Goal: Share content: Share content

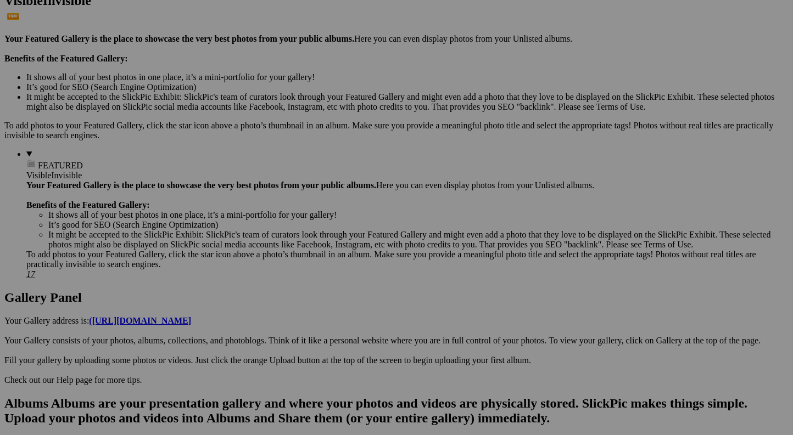
scroll to position [323, 0]
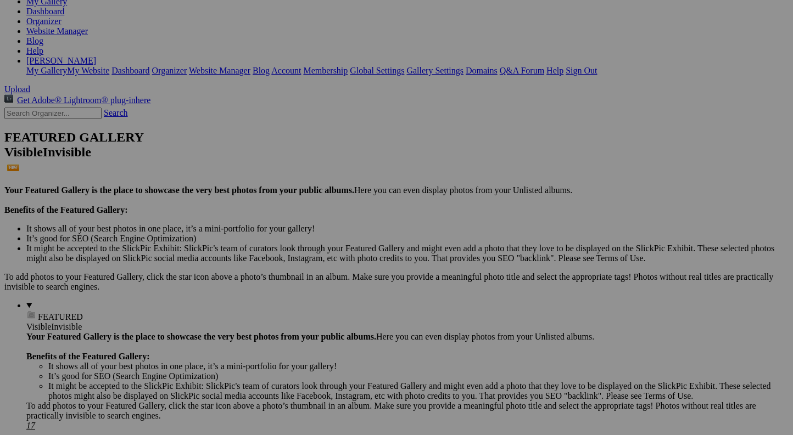
scroll to position [0, 0]
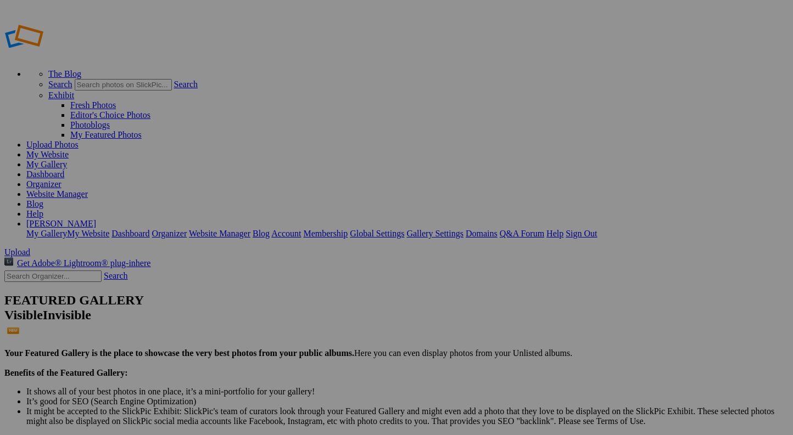
click at [67, 160] on link "My Gallery" at bounding box center [46, 164] width 41 height 9
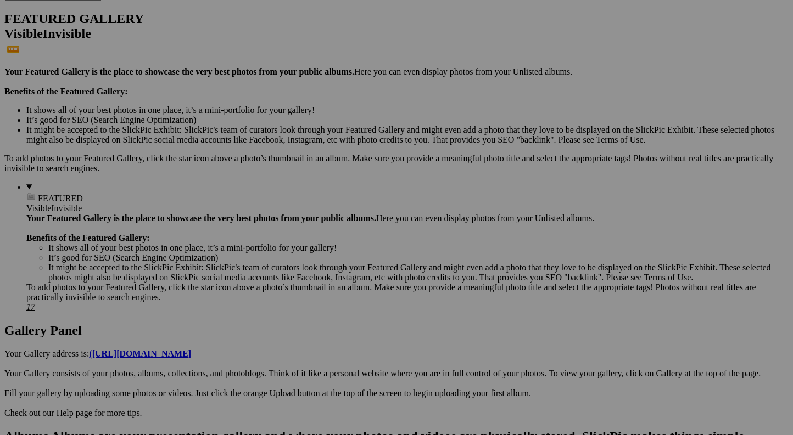
scroll to position [323, 0]
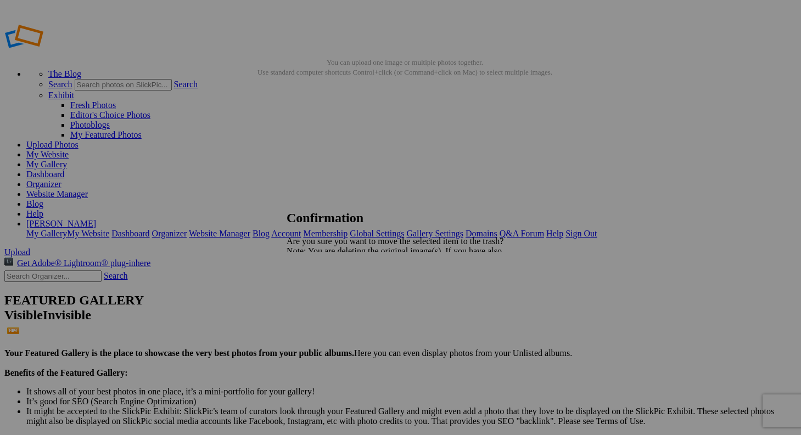
click at [323, 291] on link "Yes" at bounding box center [317, 289] width 13 height 9
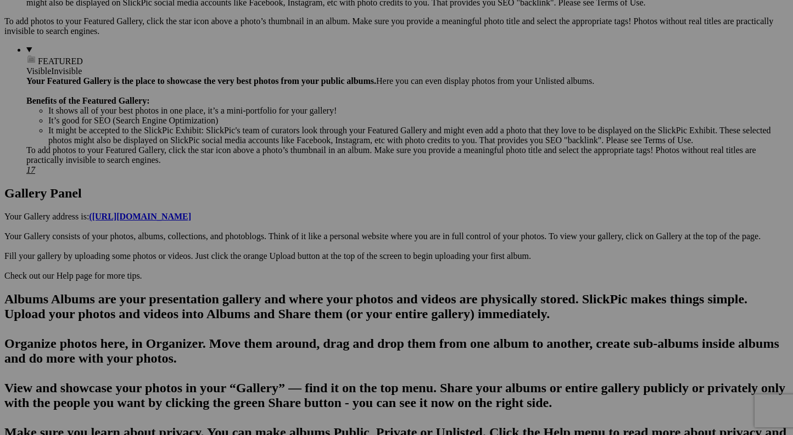
scroll to position [472, 0]
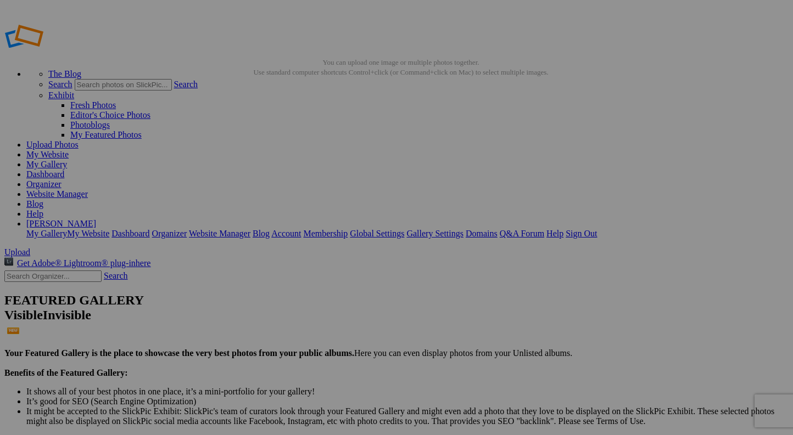
scroll to position [320, 0]
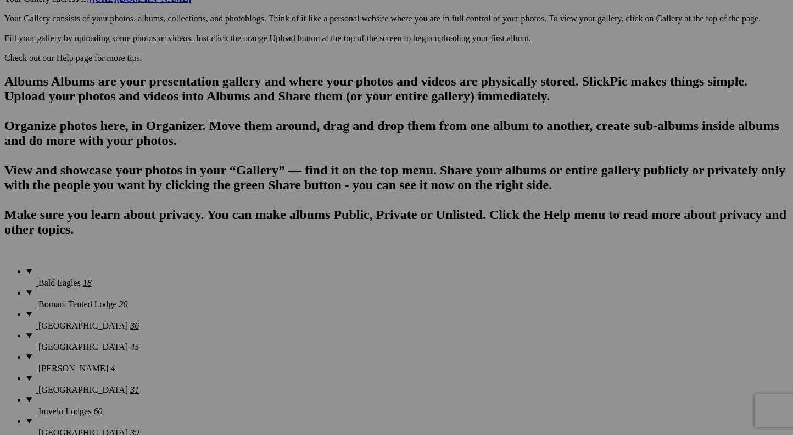
scroll to position [630, 0]
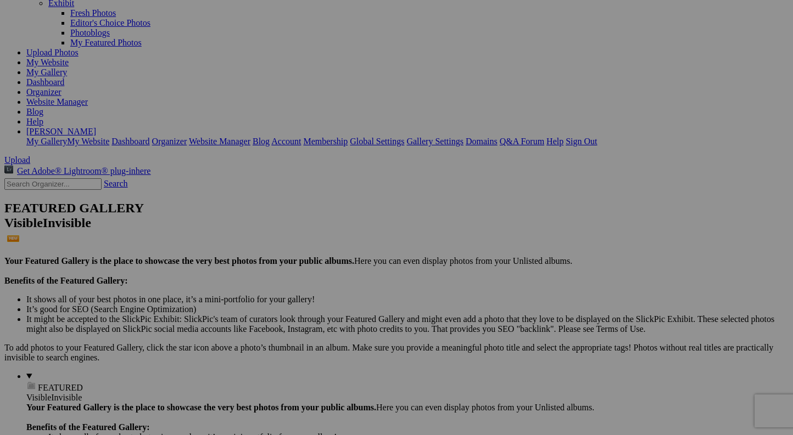
scroll to position [0, 0]
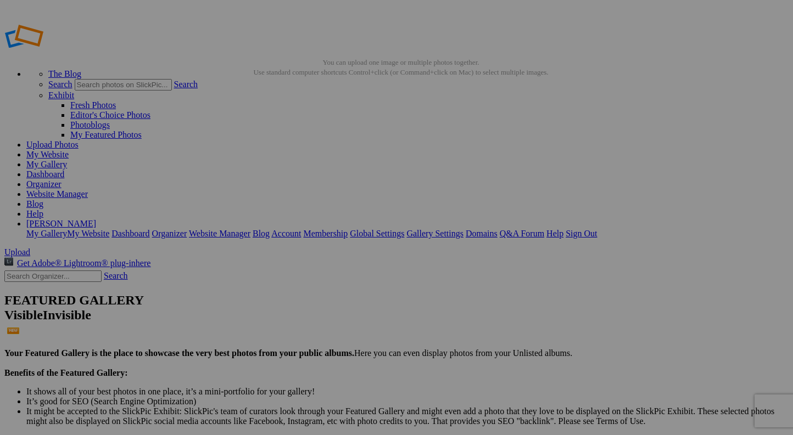
click at [88, 189] on link "Website Manager" at bounding box center [56, 193] width 61 height 9
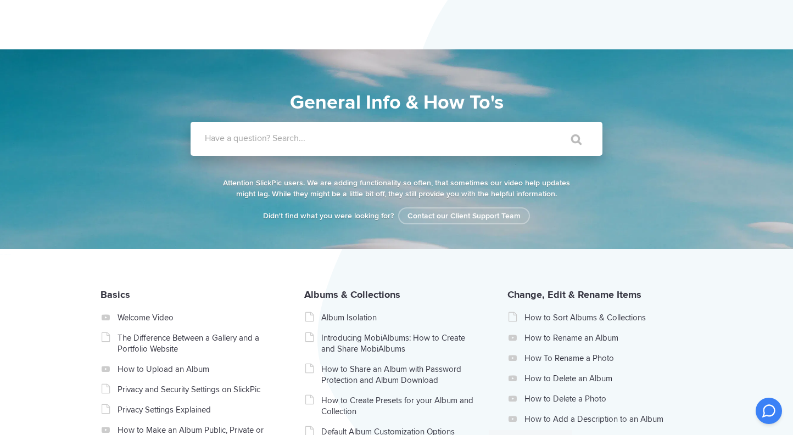
click at [204, 137] on input "Have a question? Search..." at bounding box center [374, 139] width 367 height 34
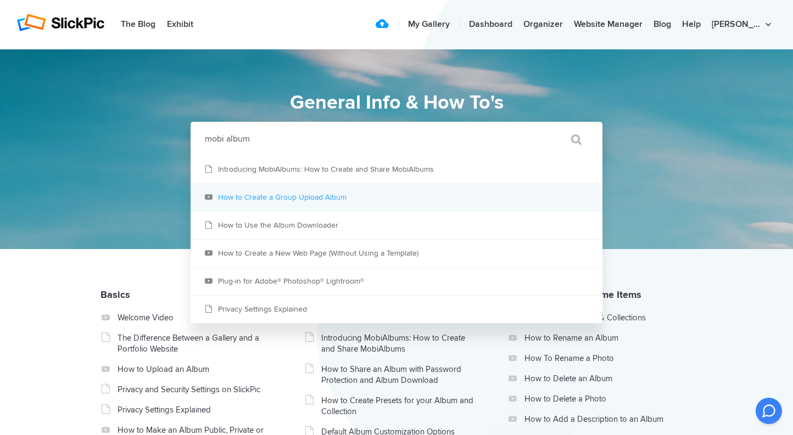
type input "mobi album"
click at [234, 199] on link "How to Create a Group Upload Album" at bounding box center [397, 197] width 412 height 27
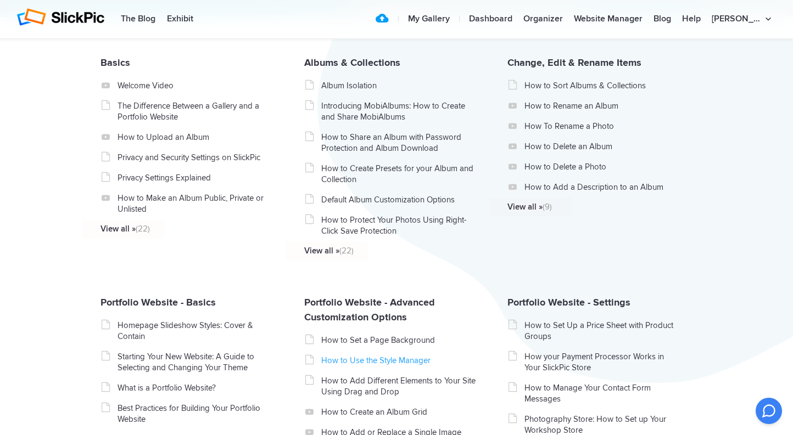
scroll to position [223, 0]
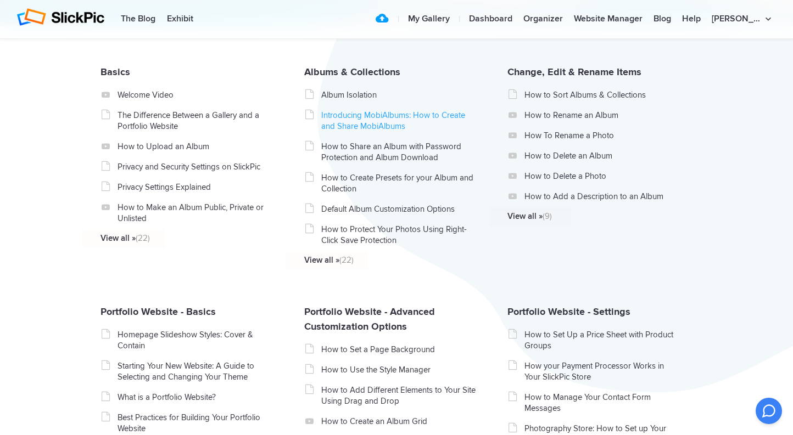
click at [362, 120] on link "Introducing MobiAlbums: How to Create and Share MobiAlbums" at bounding box center [398, 121] width 155 height 22
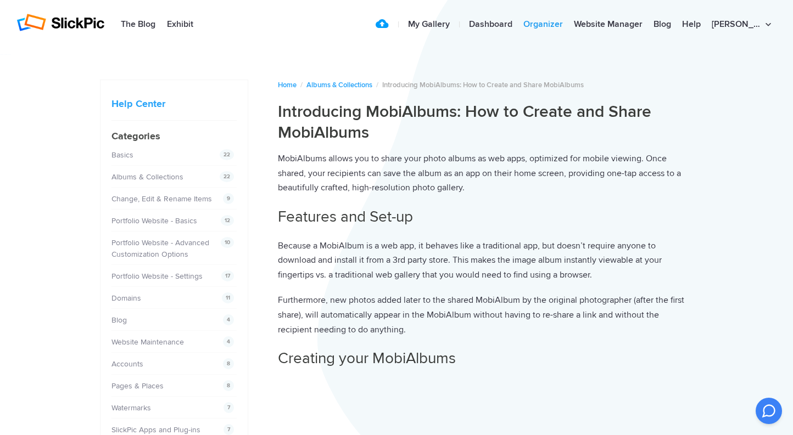
click at [568, 23] on link "Organizer" at bounding box center [543, 25] width 51 height 22
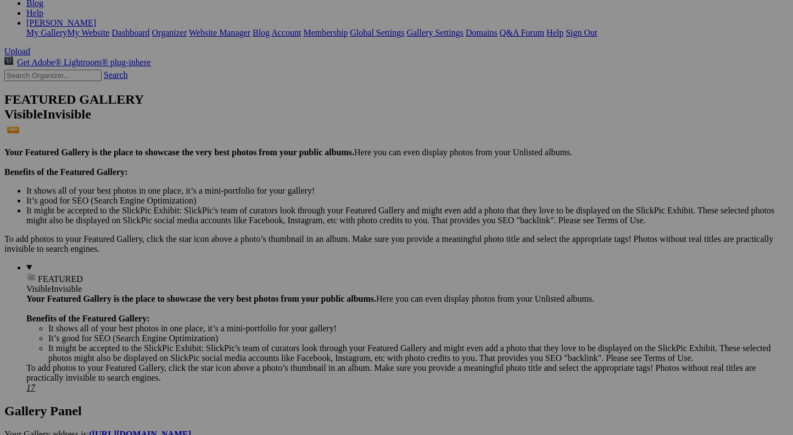
scroll to position [322, 0]
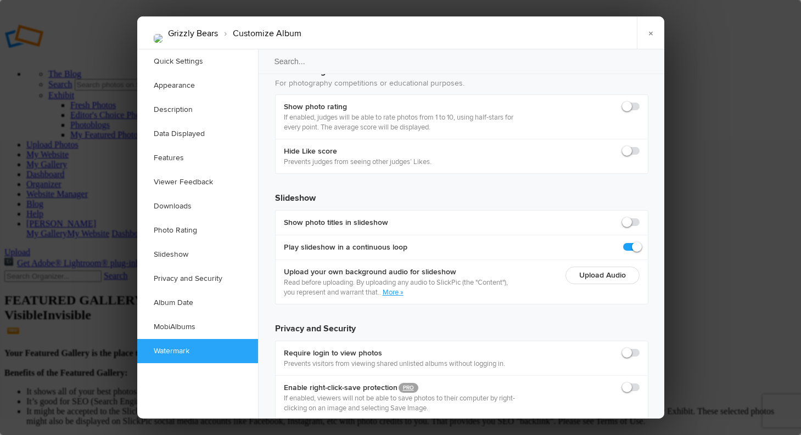
scroll to position [2444, 0]
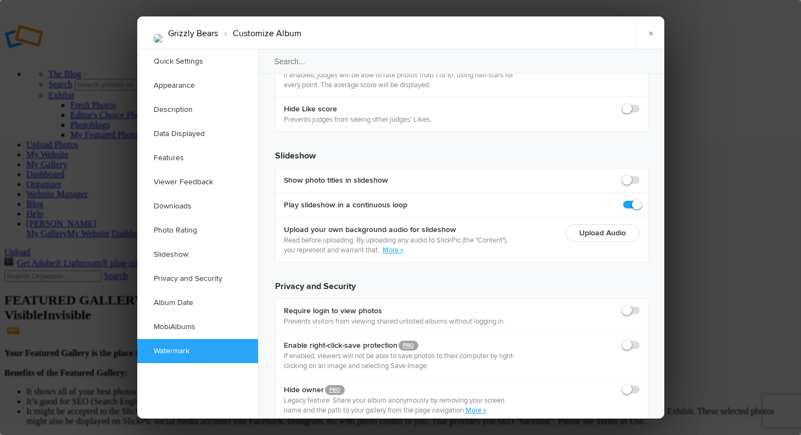
checkbox input "true"
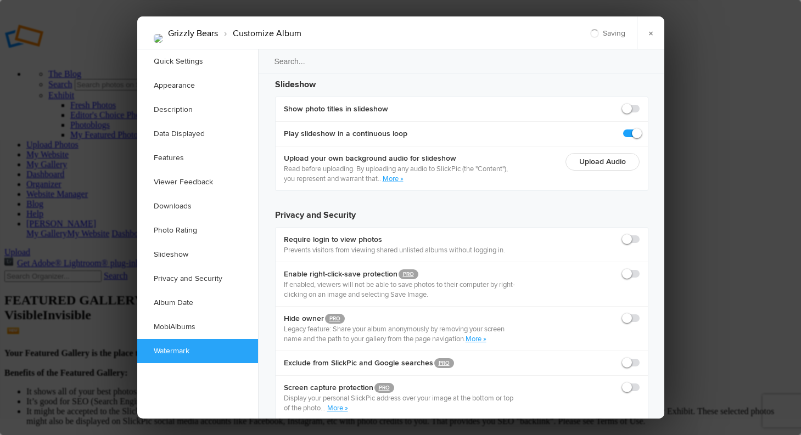
scroll to position [2594, 0]
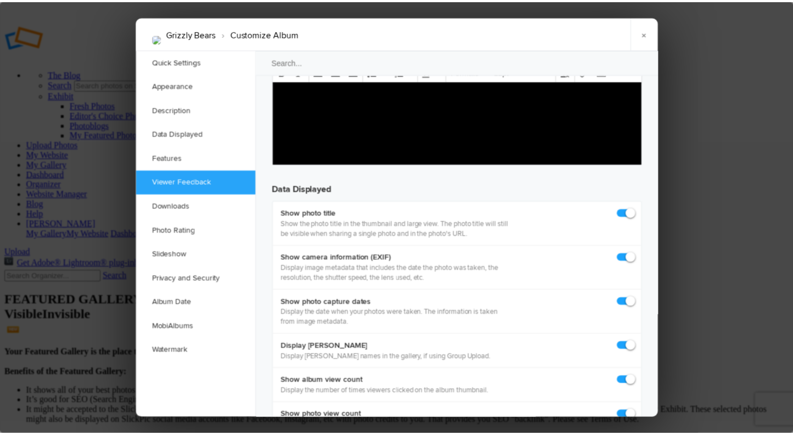
scroll to position [1428, 0]
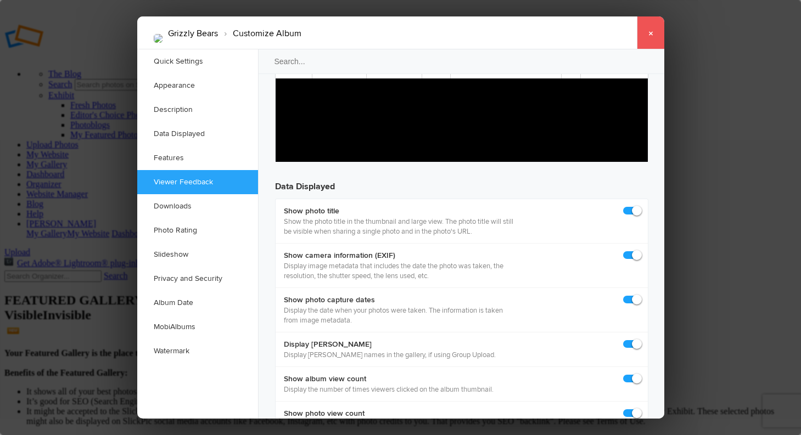
click at [649, 33] on link "×" at bounding box center [650, 32] width 27 height 33
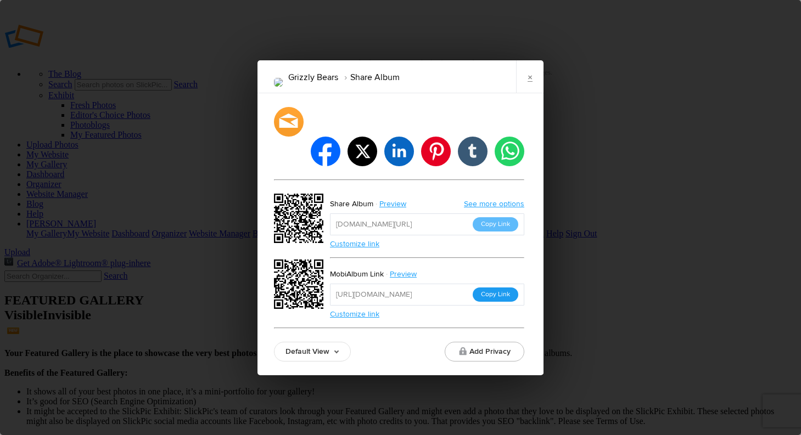
click at [493, 288] on button "Copy Link" at bounding box center [496, 295] width 46 height 14
click at [493, 284] on input "[URL][DOMAIN_NAME]" at bounding box center [427, 295] width 194 height 22
click at [407, 267] on link "Preview" at bounding box center [404, 274] width 41 height 14
click at [500, 217] on button "Copy Link" at bounding box center [496, 224] width 46 height 14
click at [289, 134] on div at bounding box center [288, 121] width 32 height 32
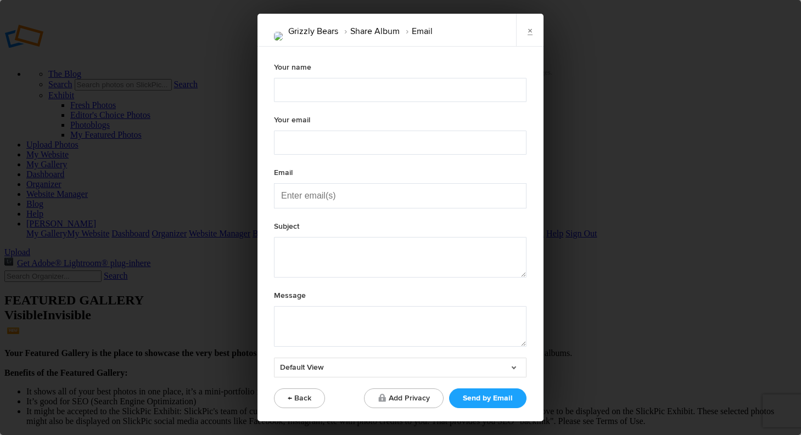
type textarea "Check out "Grizzly Bears" album!"
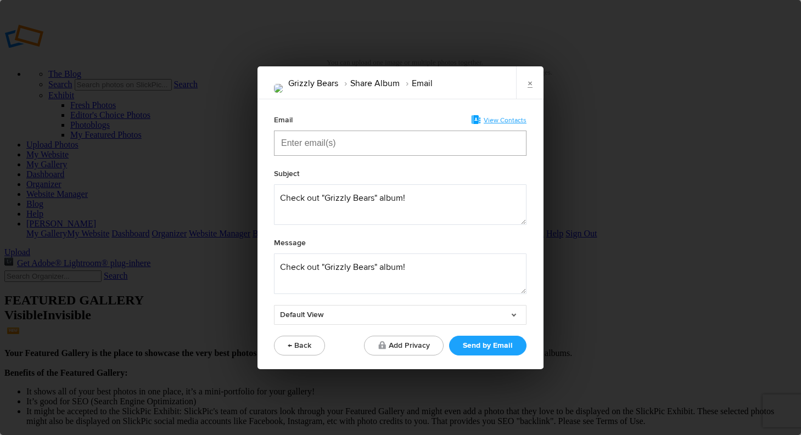
drag, startPoint x: 278, startPoint y: 144, endPoint x: 285, endPoint y: 144, distance: 6.6
click at [279, 144] on div at bounding box center [400, 143] width 253 height 25
type input "[EMAIL_ADDRESS][DOMAIN_NAME]"
click at [280, 197] on textarea at bounding box center [400, 204] width 253 height 41
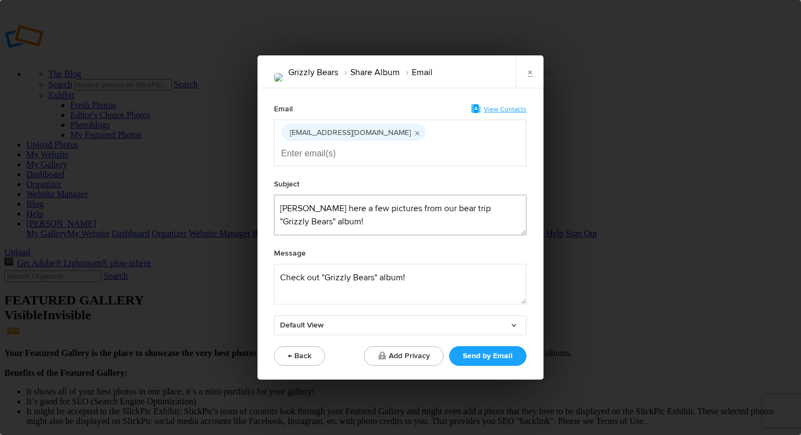
type textarea "[PERSON_NAME] here a few pictures from our bear trip "Grizzly Bears" album!"
click at [281, 269] on textarea at bounding box center [400, 284] width 253 height 41
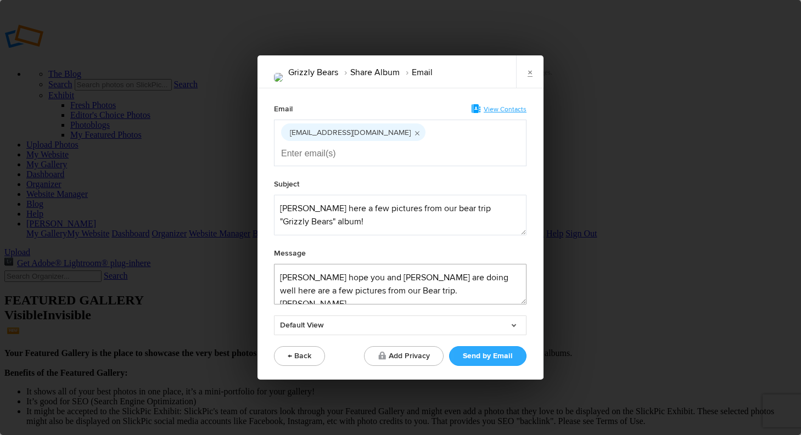
type textarea "[PERSON_NAME] hope you and [PERSON_NAME] are doing well here are a few pictures…"
click at [478, 346] on button "Send by Email" at bounding box center [487, 356] width 77 height 20
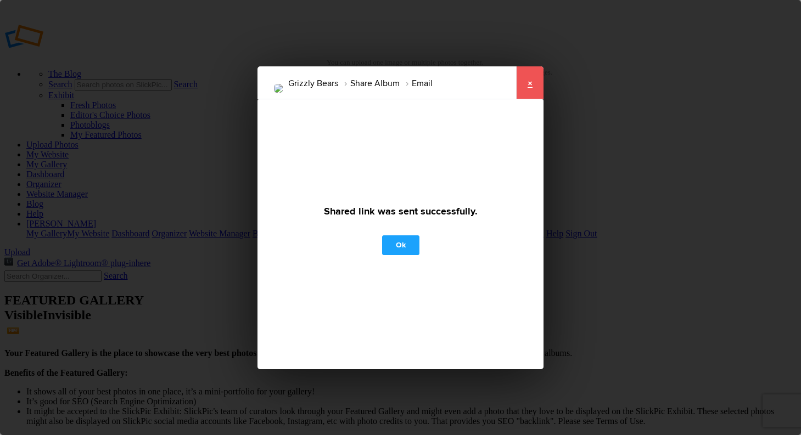
click at [529, 82] on link "×" at bounding box center [529, 82] width 27 height 33
